Goal: Obtain resource: Obtain resource

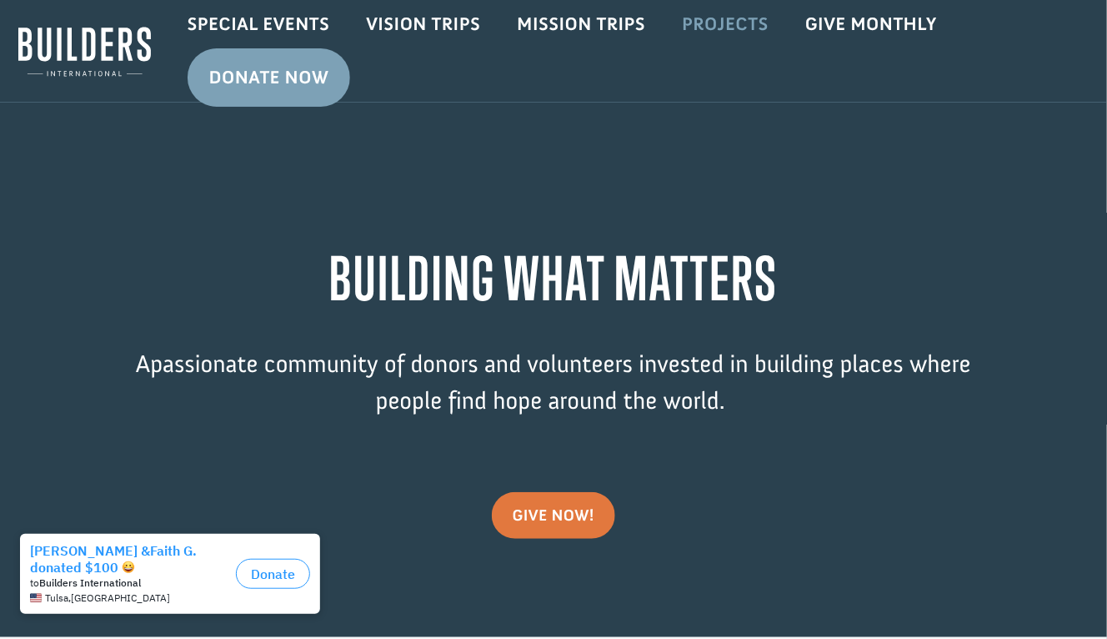
click at [702, 30] on link "Projects" at bounding box center [725, 24] width 123 height 48
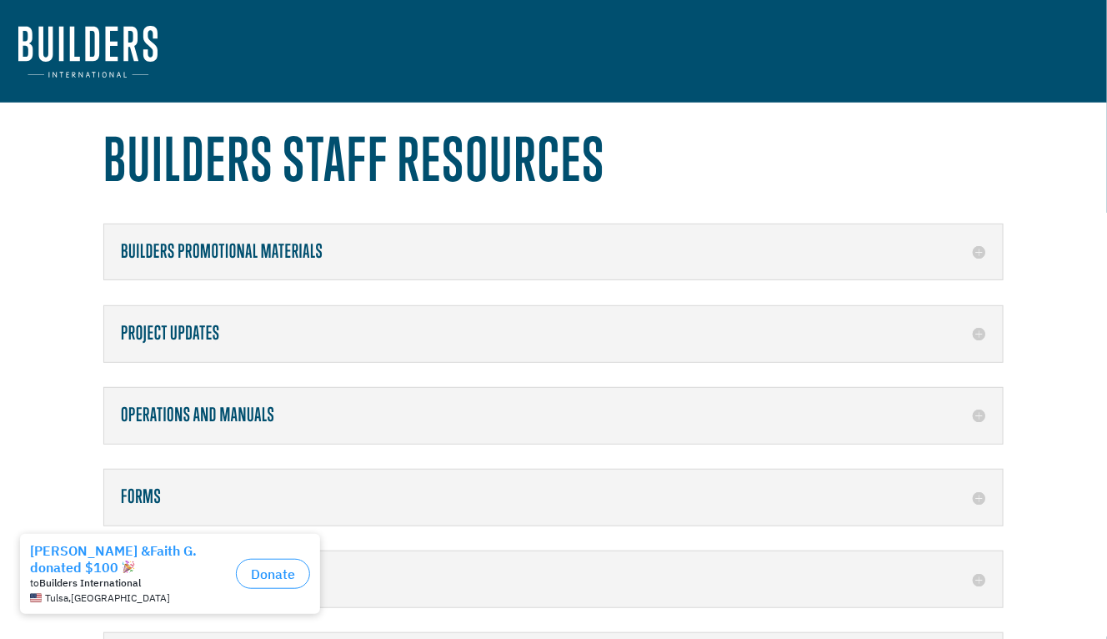
click at [982, 494] on h5 "Forms" at bounding box center [553, 497] width 865 height 22
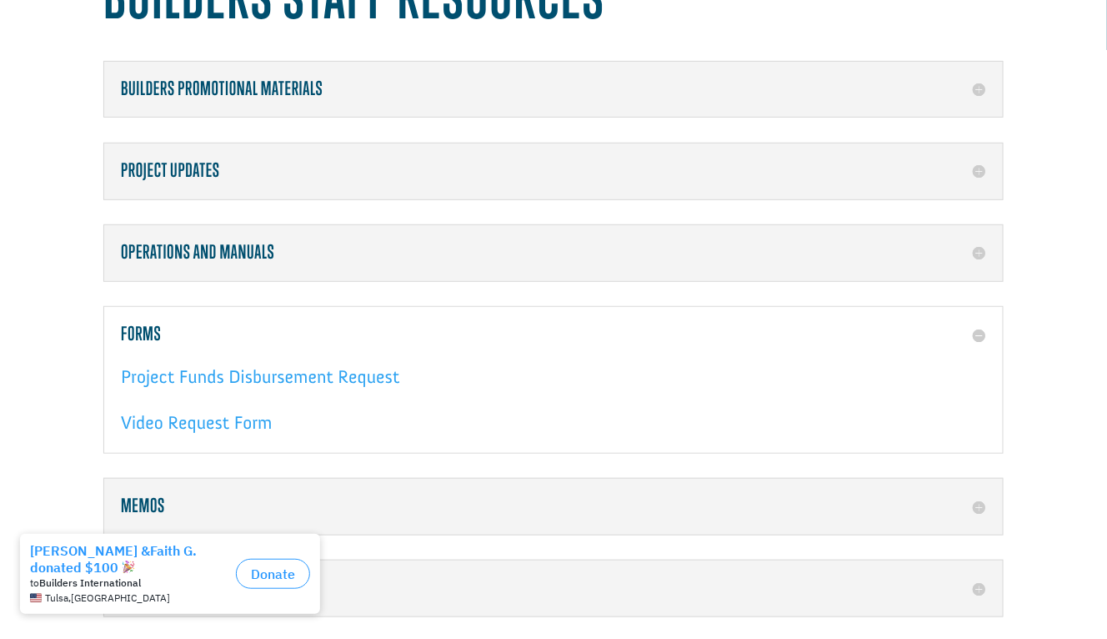
scroll to position [166, 0]
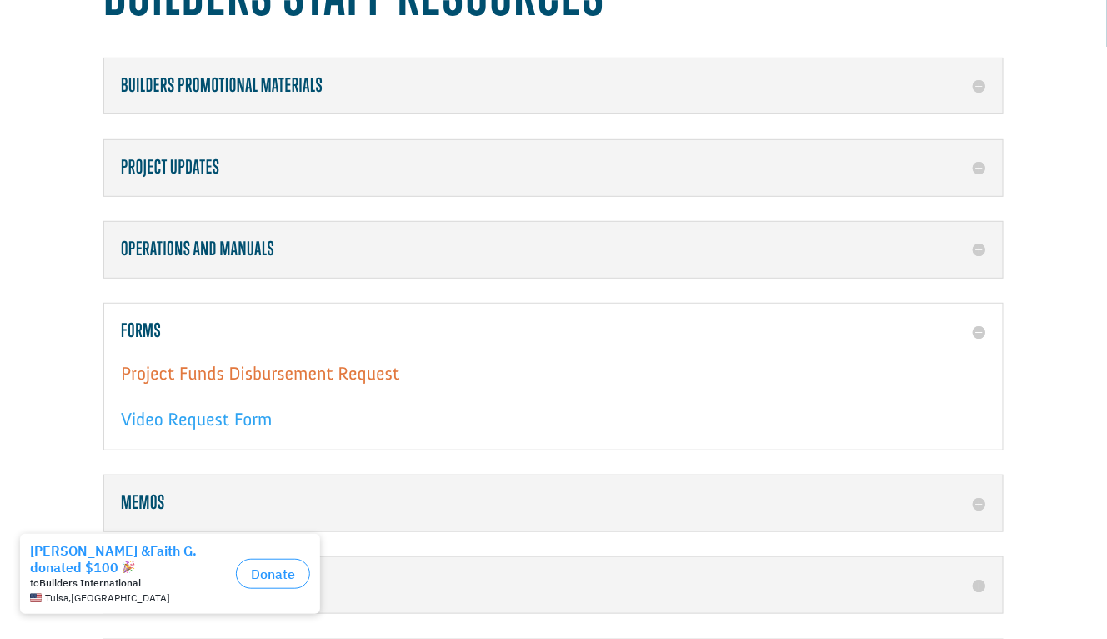
click at [284, 365] on link "Project Funds Disbursement Request" at bounding box center [260, 377] width 278 height 31
